Goal: Task Accomplishment & Management: Use online tool/utility

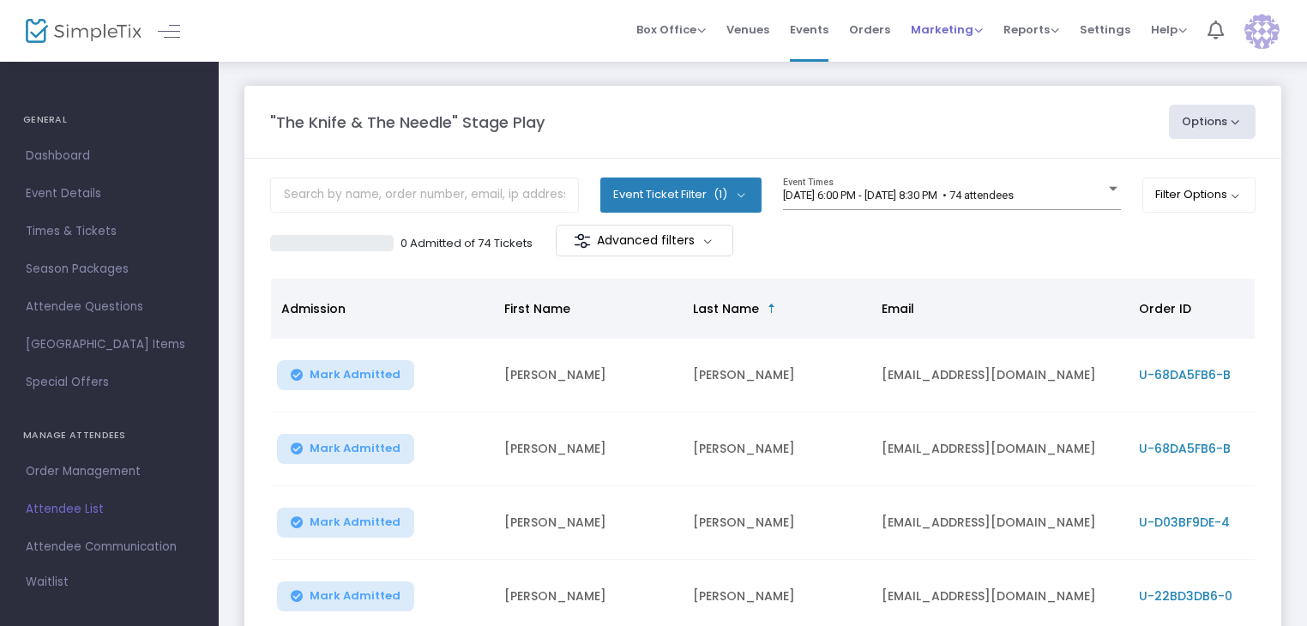
click at [939, 32] on span "Marketing" at bounding box center [947, 29] width 72 height 16
click at [940, 52] on li "Promo Codes" at bounding box center [979, 57] width 137 height 33
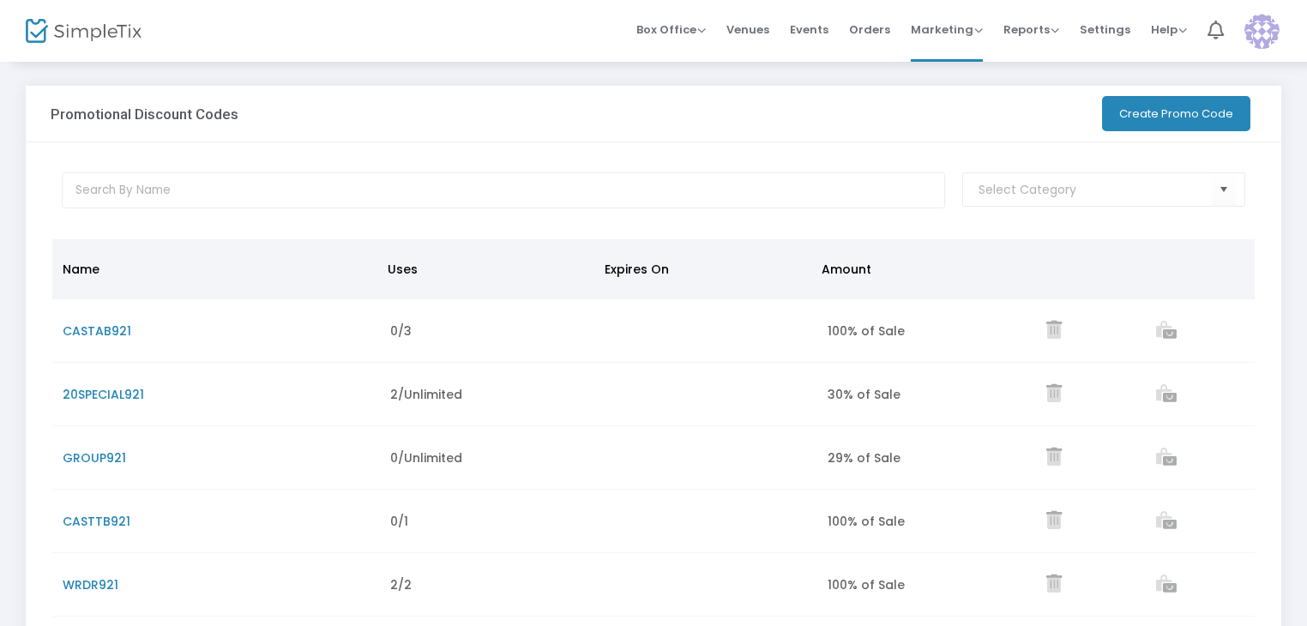
click at [1179, 100] on button "Create Promo Code" at bounding box center [1176, 113] width 148 height 35
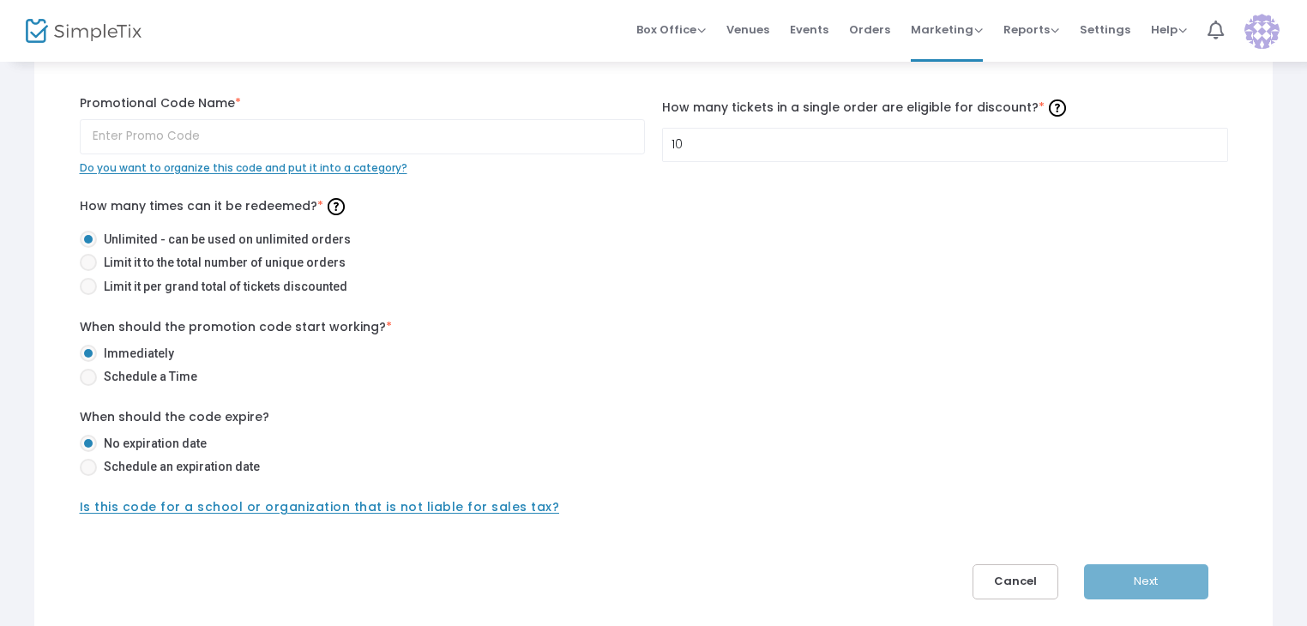
scroll to position [117, 0]
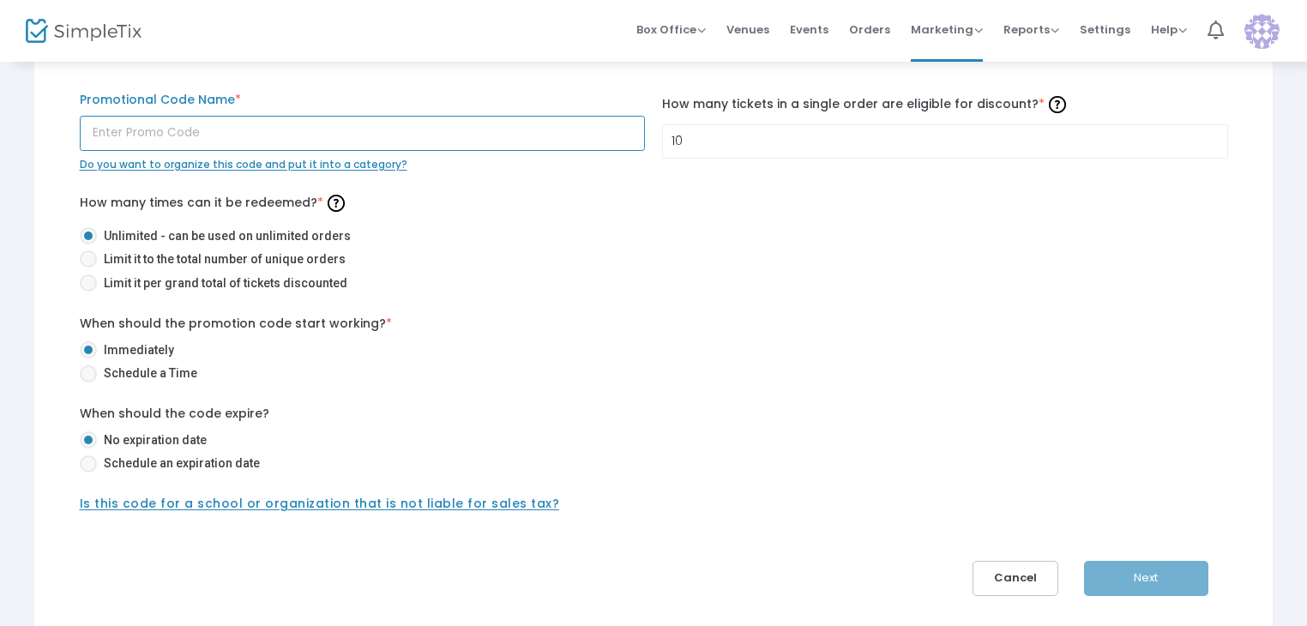
click at [185, 139] on input "text" at bounding box center [363, 133] width 566 height 35
type input "CASTZD921"
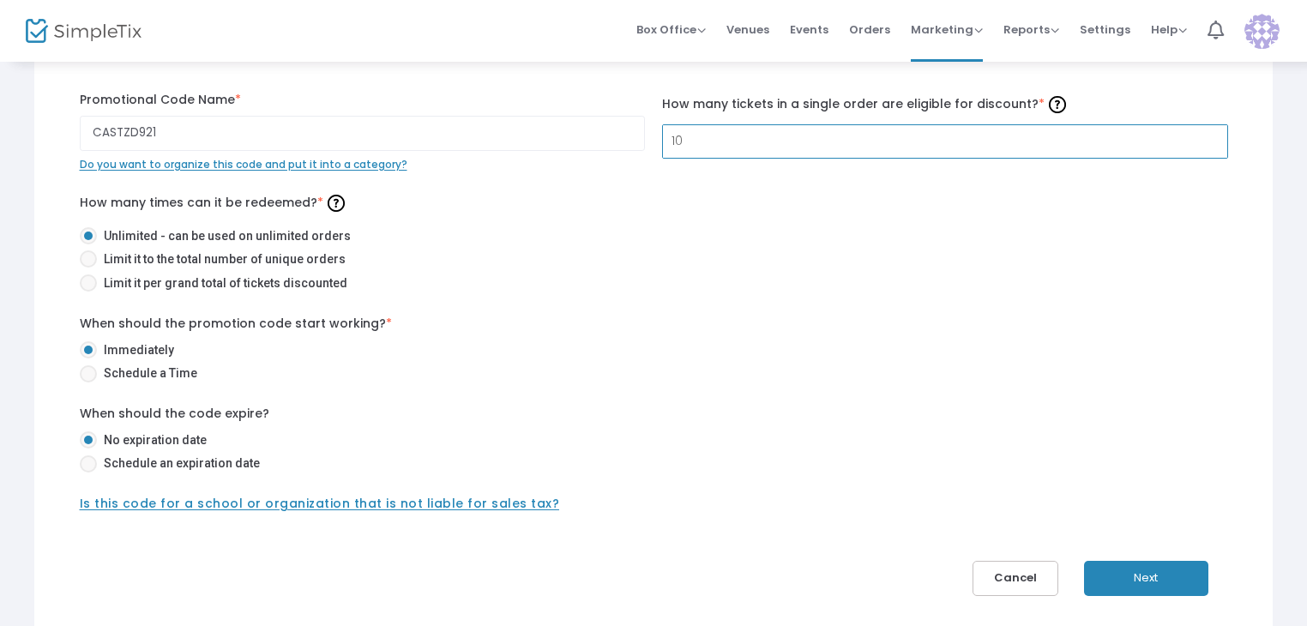
click at [700, 148] on input "10" at bounding box center [945, 141] width 564 height 33
type input "3"
click at [89, 287] on span at bounding box center [88, 282] width 17 height 17
click at [88, 292] on input "Limit it per grand total of tickets discounted" at bounding box center [87, 292] width 1 height 1
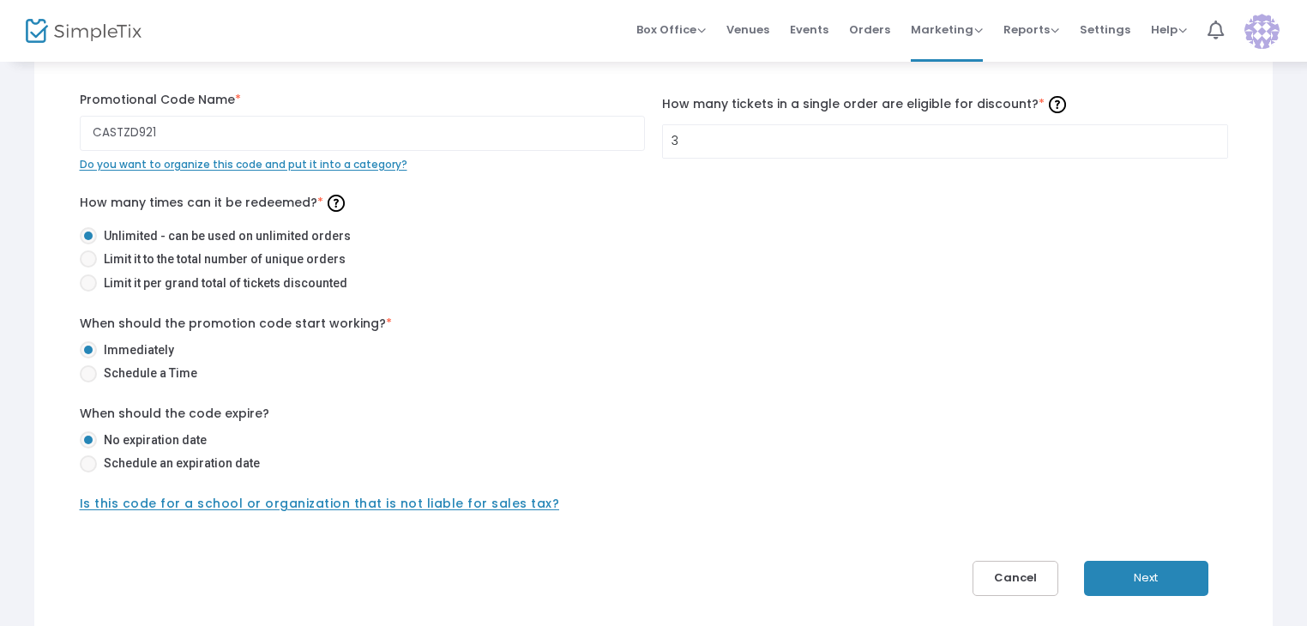
radio input "true"
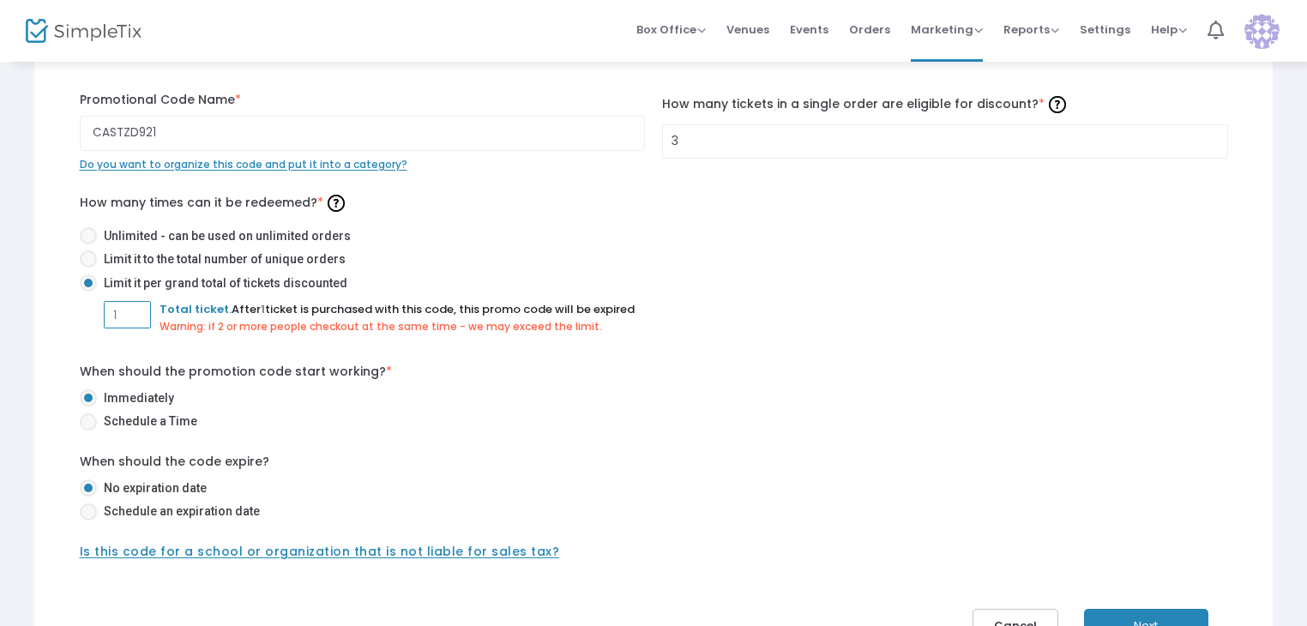
click at [129, 316] on input "1" at bounding box center [127, 314] width 45 height 33
click at [90, 231] on span at bounding box center [88, 235] width 17 height 17
click at [88, 244] on input "Unlimited - can be used on unlimited orders" at bounding box center [87, 244] width 1 height 1
radio input "true"
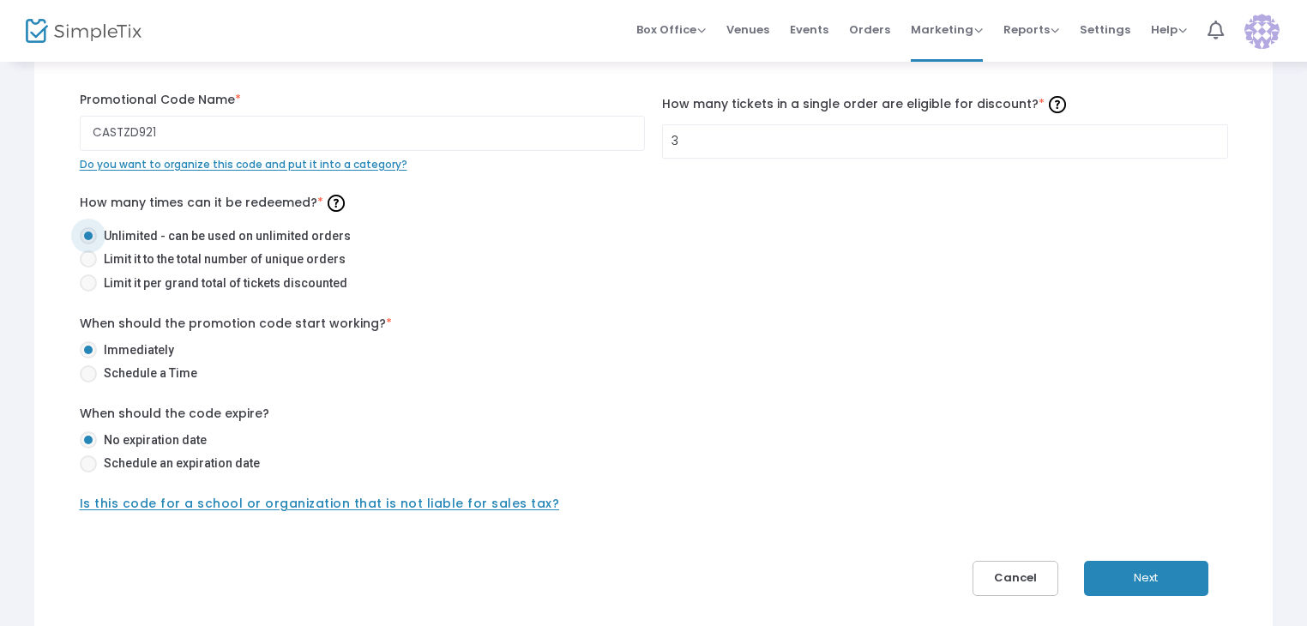
scroll to position [205, 0]
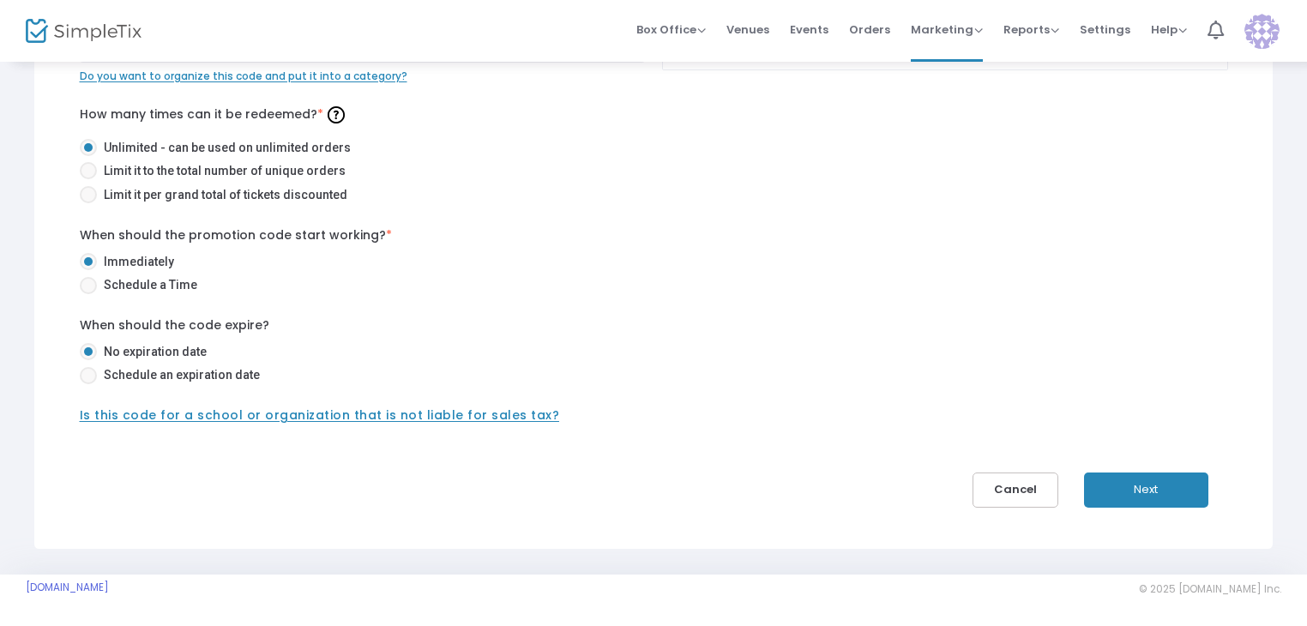
click at [161, 416] on span "Is this code for a school or organization that is not liable for sales tax?" at bounding box center [320, 414] width 480 height 17
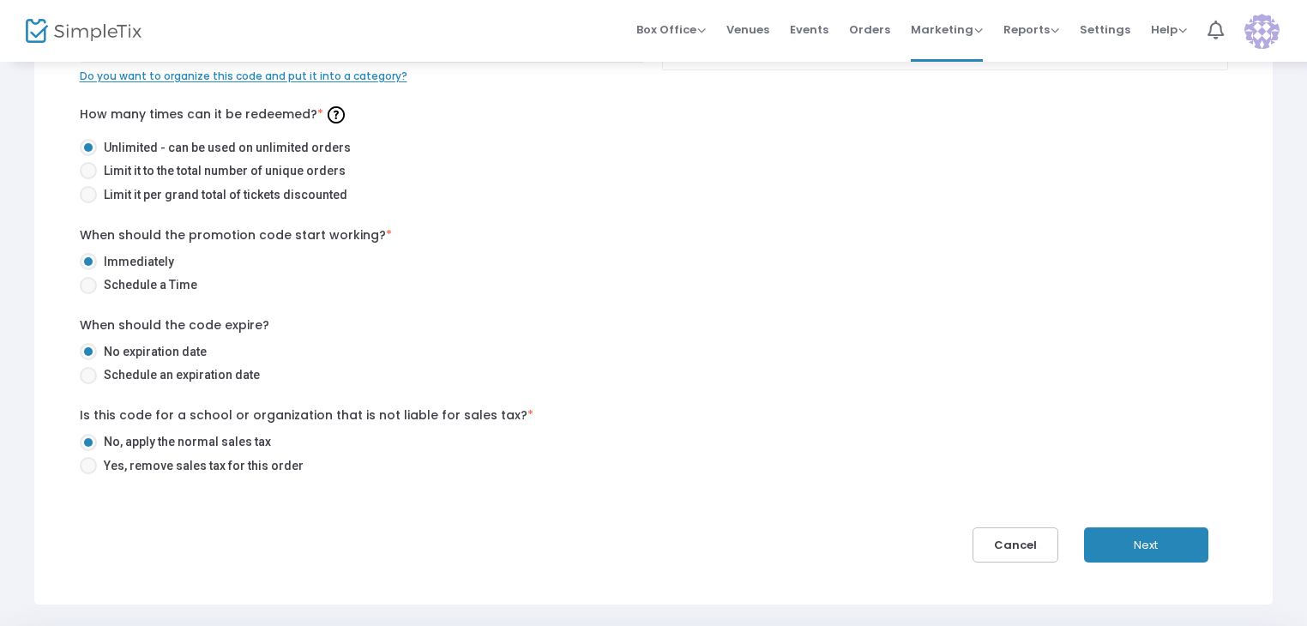
click at [1166, 557] on button "Next" at bounding box center [1146, 544] width 124 height 35
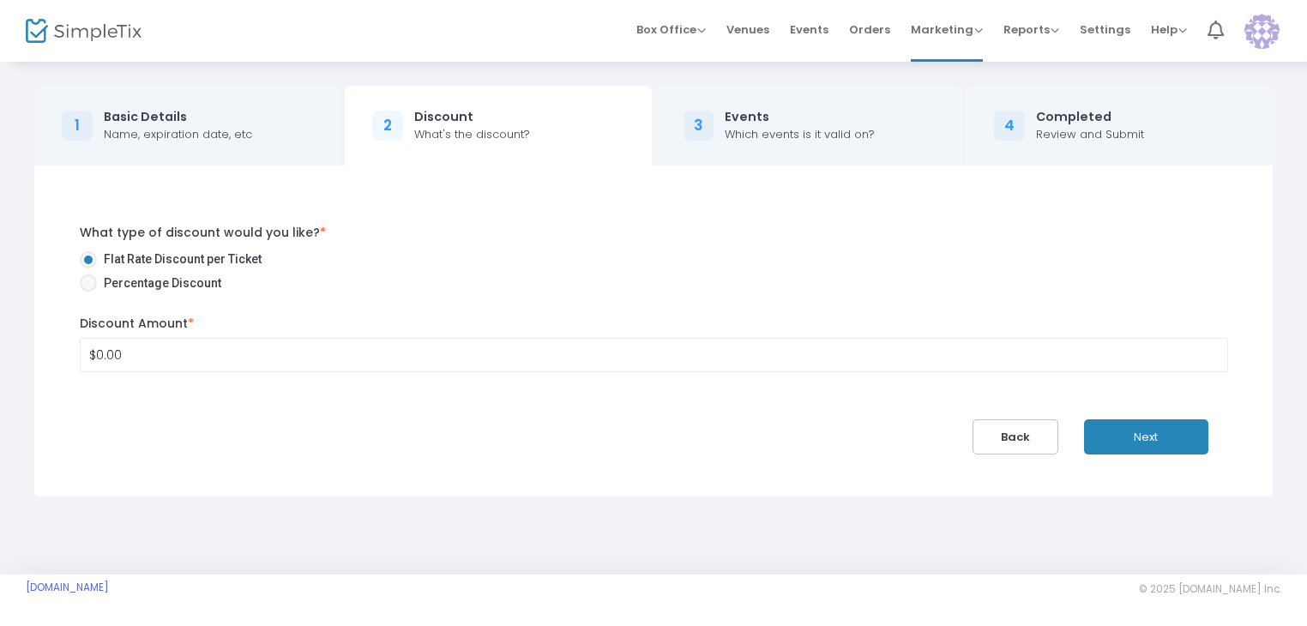
scroll to position [0, 0]
click at [89, 282] on span at bounding box center [88, 282] width 17 height 17
click at [88, 292] on input "Percentage Discount" at bounding box center [87, 292] width 1 height 1
radio input "true"
click at [158, 352] on input "0" at bounding box center [659, 355] width 1157 height 33
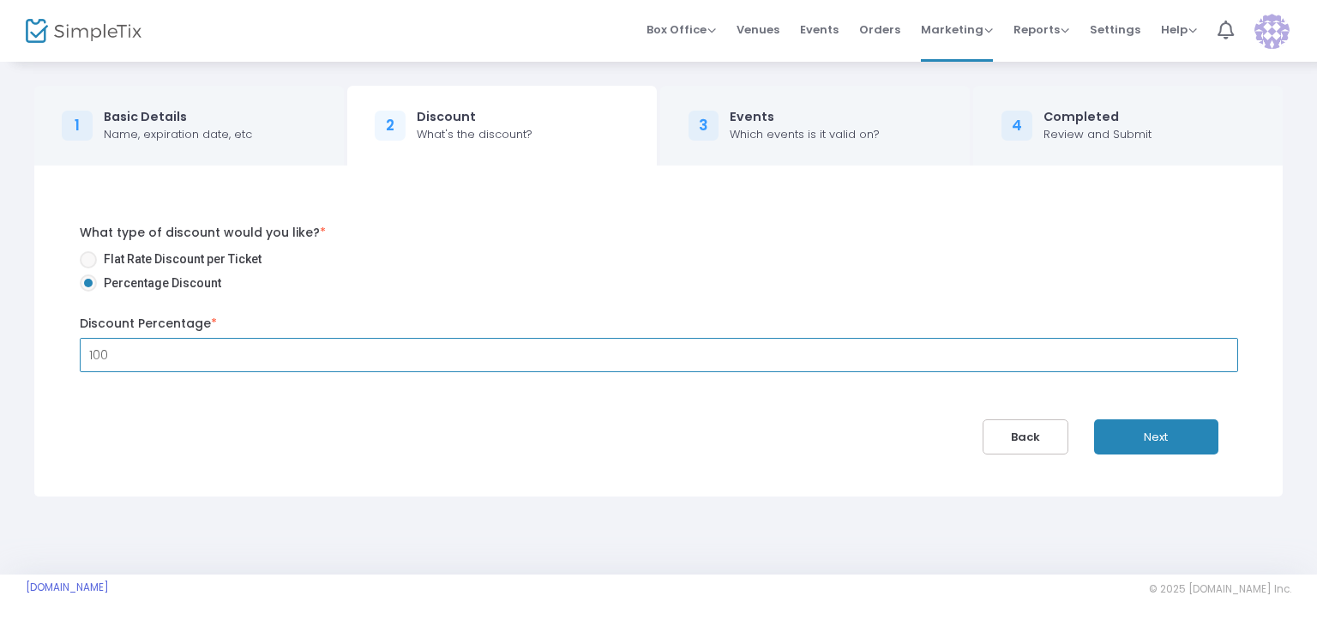
type input "100.00%"
click at [1190, 429] on button "Next" at bounding box center [1156, 436] width 124 height 35
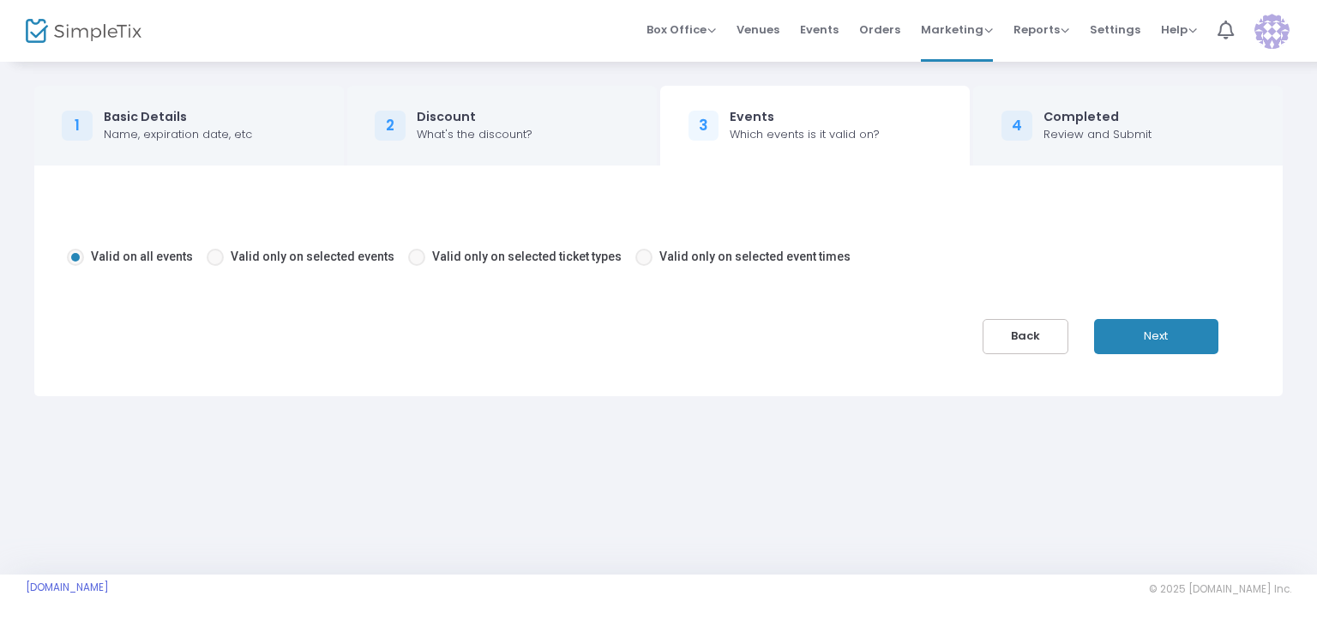
click at [336, 251] on span "Valid only on selected events" at bounding box center [313, 257] width 164 height 14
click at [215, 266] on input "Valid only on selected events" at bounding box center [214, 266] width 1 height 1
radio input "true"
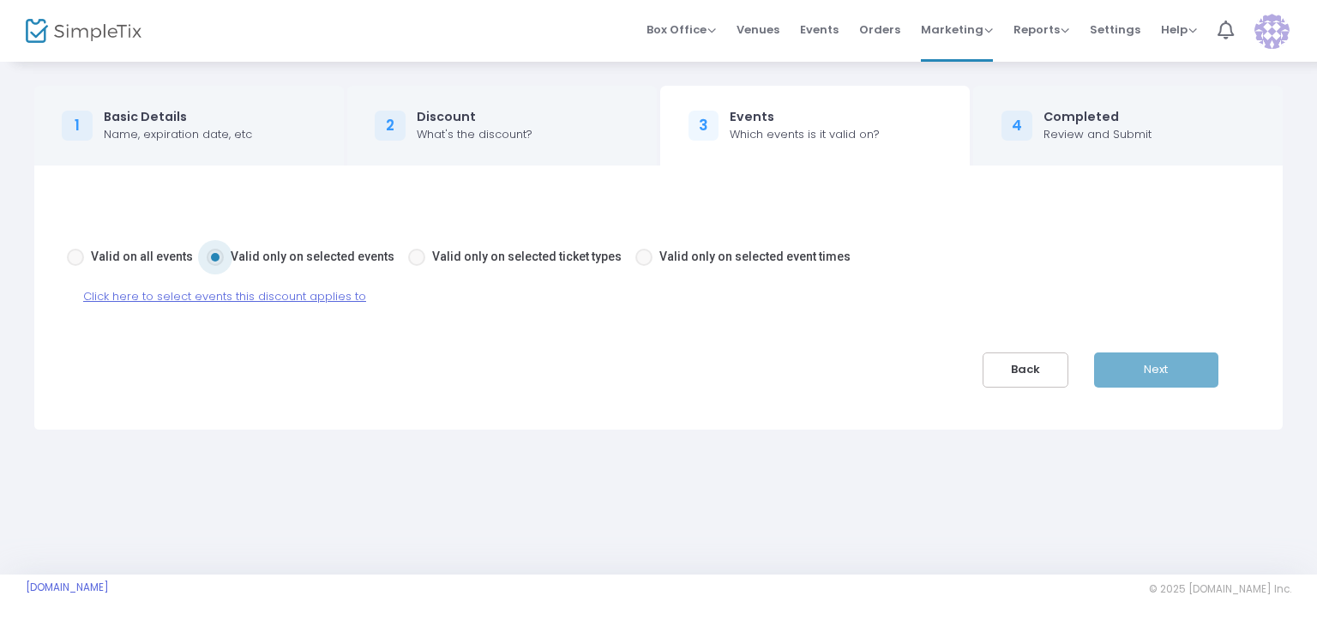
click at [333, 293] on span "Click here to select events this discount applies to" at bounding box center [224, 296] width 283 height 16
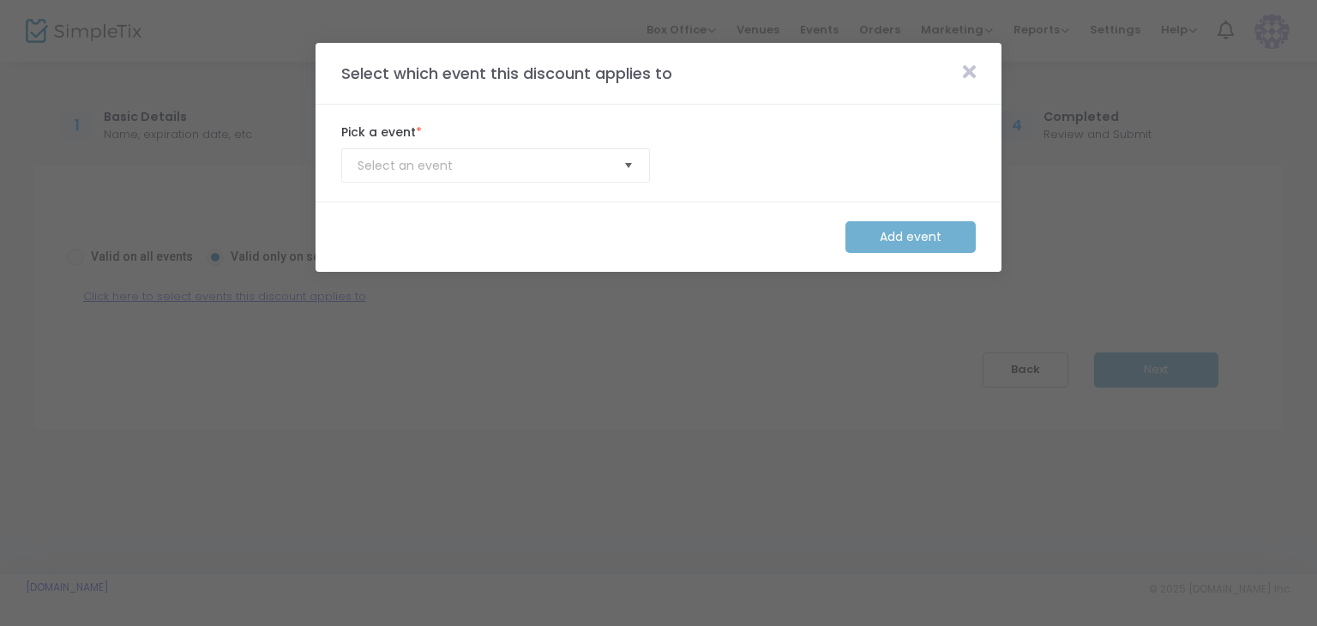
click at [637, 155] on span "Select" at bounding box center [629, 166] width 28 height 28
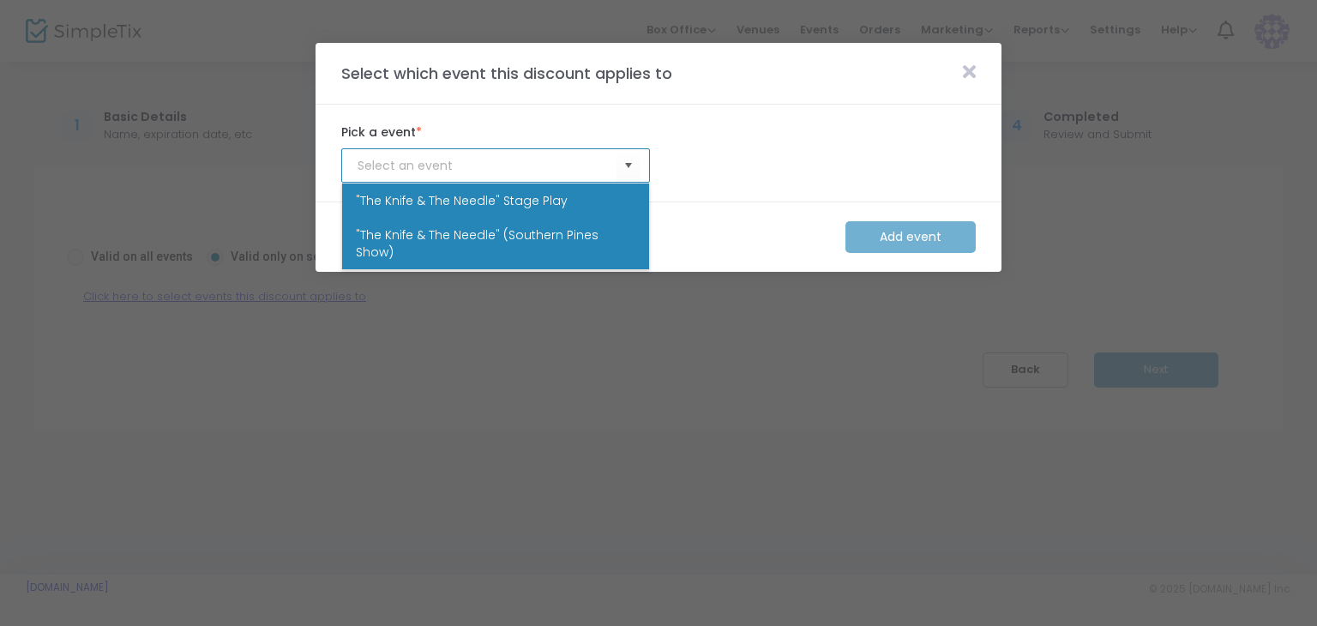
click at [606, 224] on li ""The Knife & The Needle" (Southern Pines Show)" at bounding box center [495, 243] width 307 height 51
type input ""The Knife & The Needle" (Southern Pines Show)"
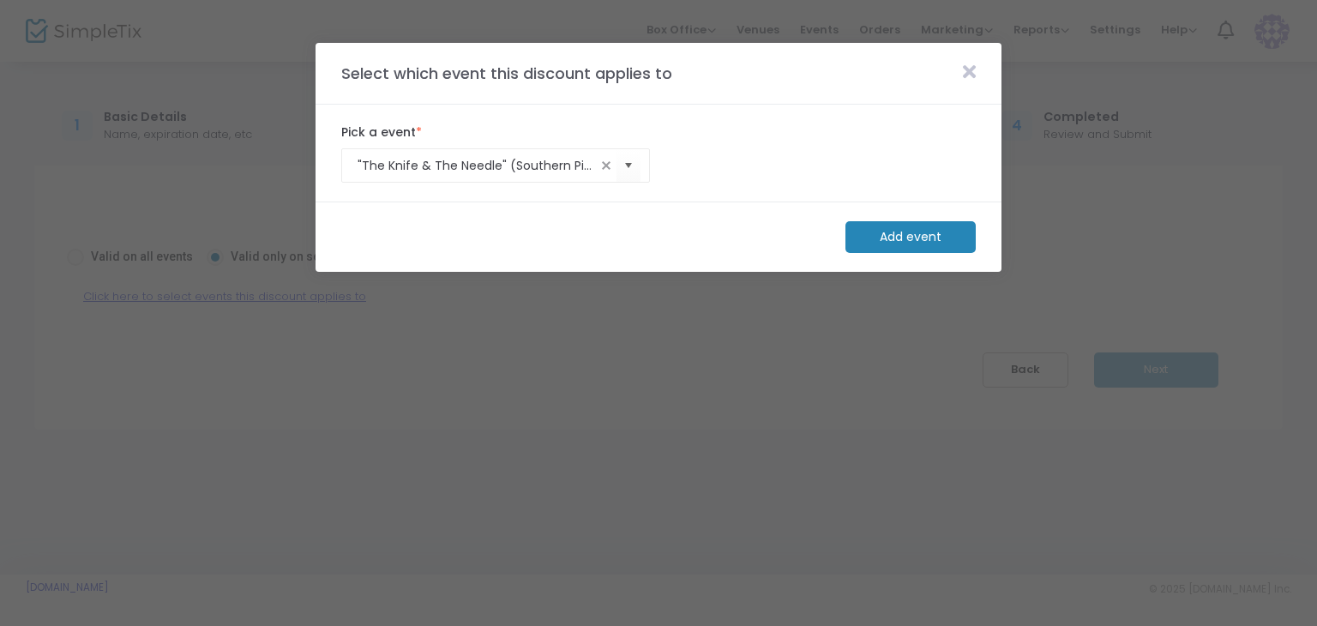
click at [912, 234] on m-button "Add event" at bounding box center [911, 237] width 130 height 32
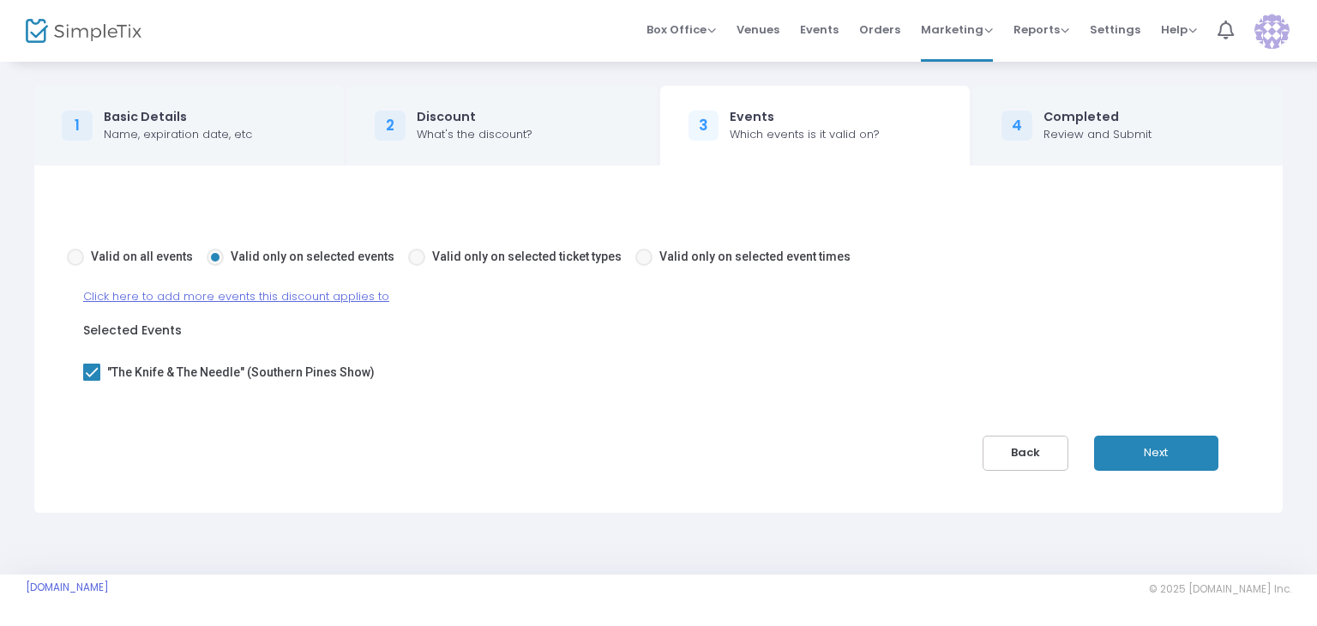
click at [1155, 444] on button "Next" at bounding box center [1156, 453] width 124 height 35
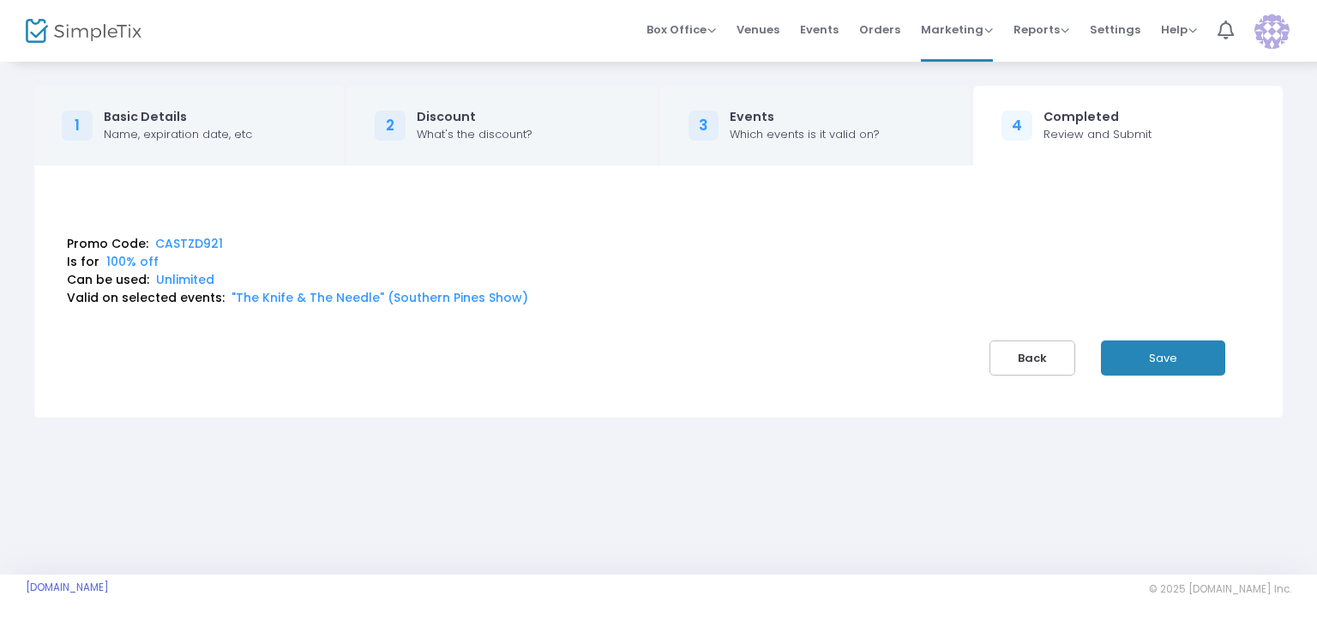
click at [1173, 364] on button "Save" at bounding box center [1163, 357] width 124 height 35
